Goal: Use online tool/utility: Utilize a website feature to perform a specific function

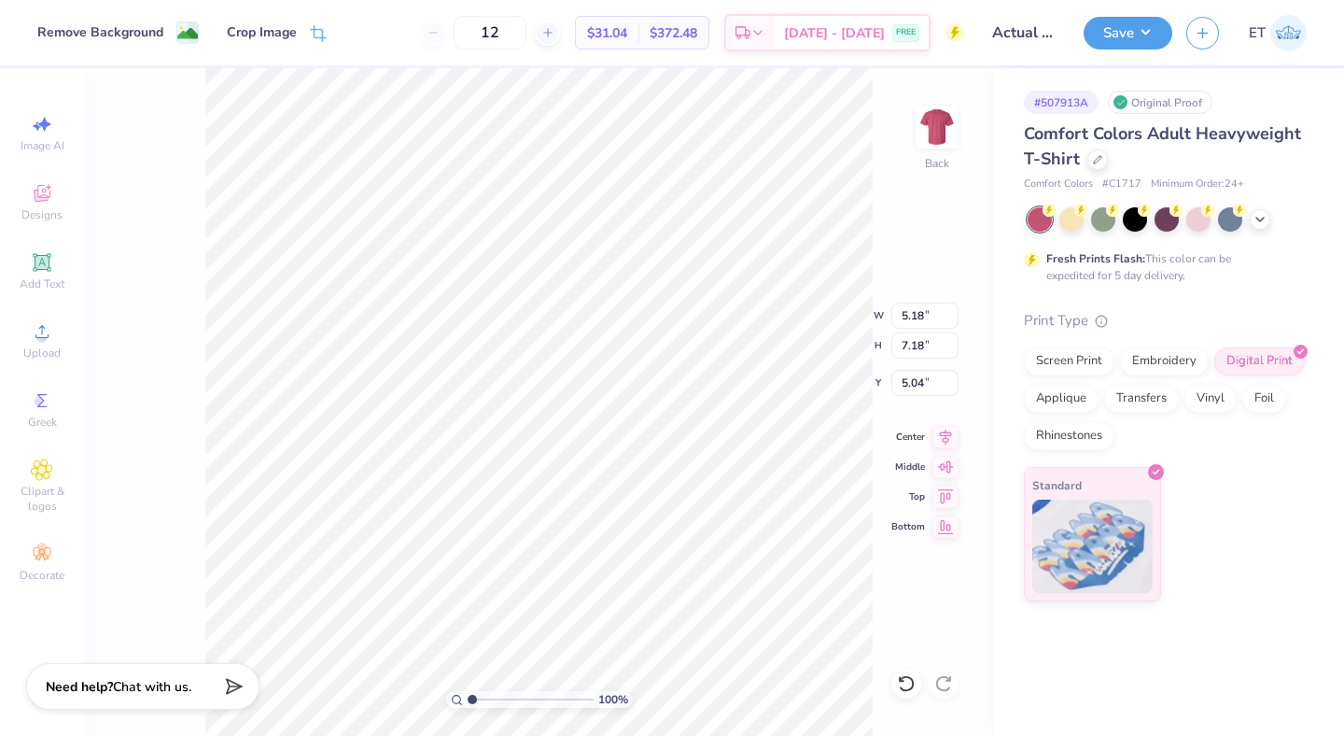
type input "6.35"
type input "8.80"
type input "3.00"
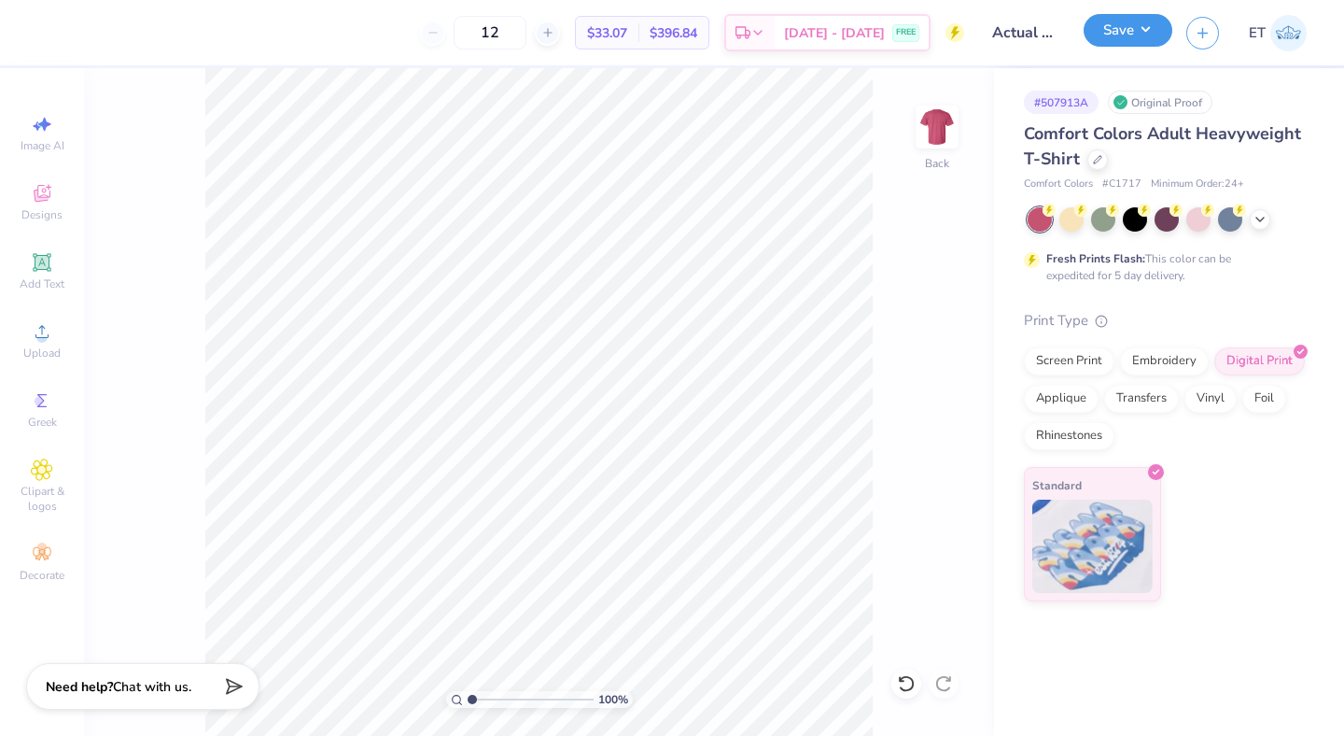
click at [1145, 34] on button "Save" at bounding box center [1128, 30] width 89 height 33
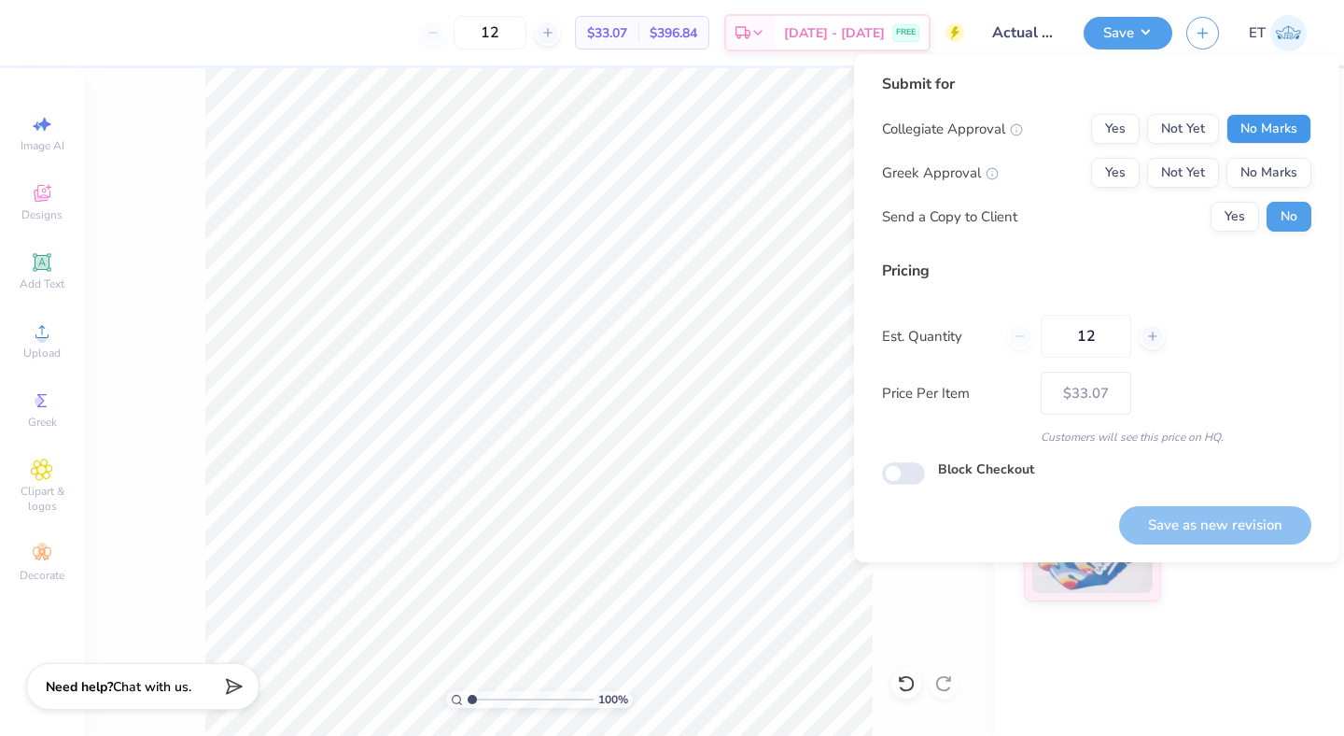
click at [1248, 125] on button "No Marks" at bounding box center [1268, 129] width 85 height 30
click at [1246, 191] on div "Collegiate Approval Yes Not Yet No Marks Greek Approval Yes Not Yet No Marks Se…" at bounding box center [1096, 173] width 429 height 118
click at [1125, 177] on button "Yes" at bounding box center [1115, 173] width 49 height 30
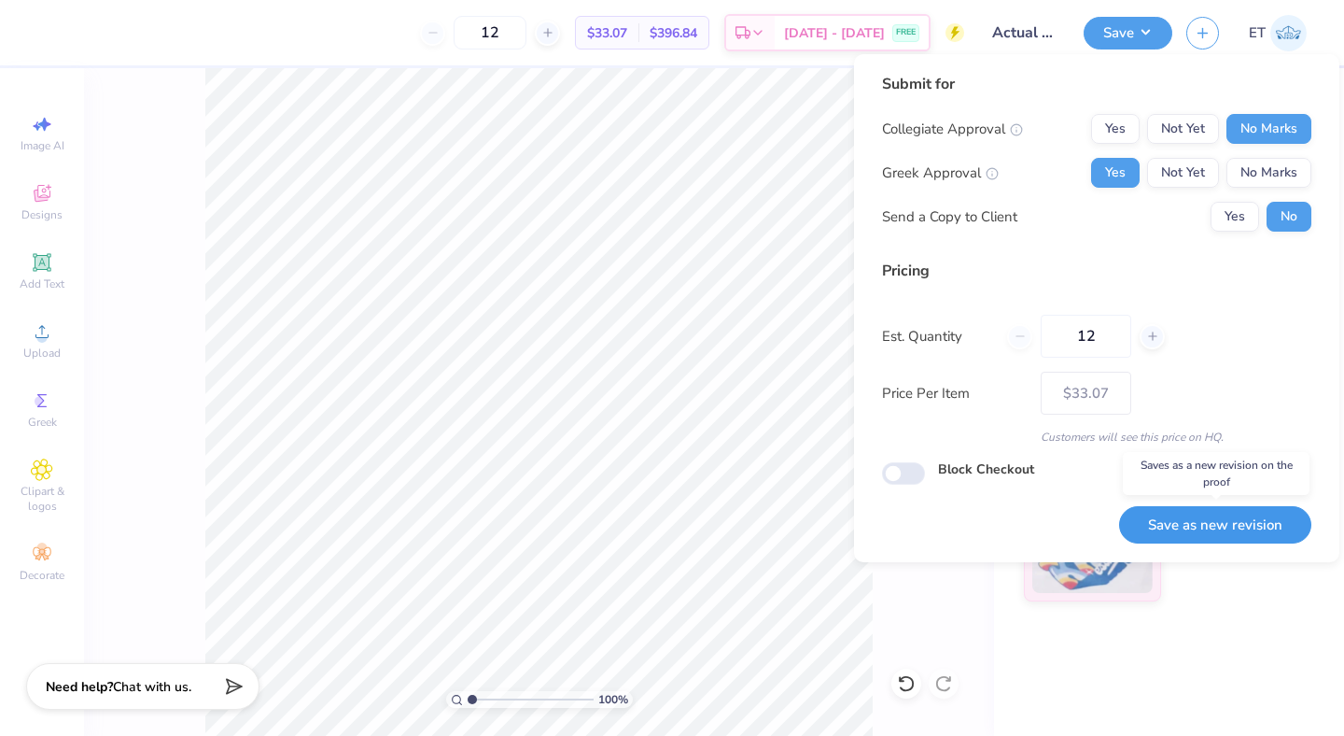
click at [1216, 523] on button "Save as new revision" at bounding box center [1215, 525] width 192 height 38
type input "– –"
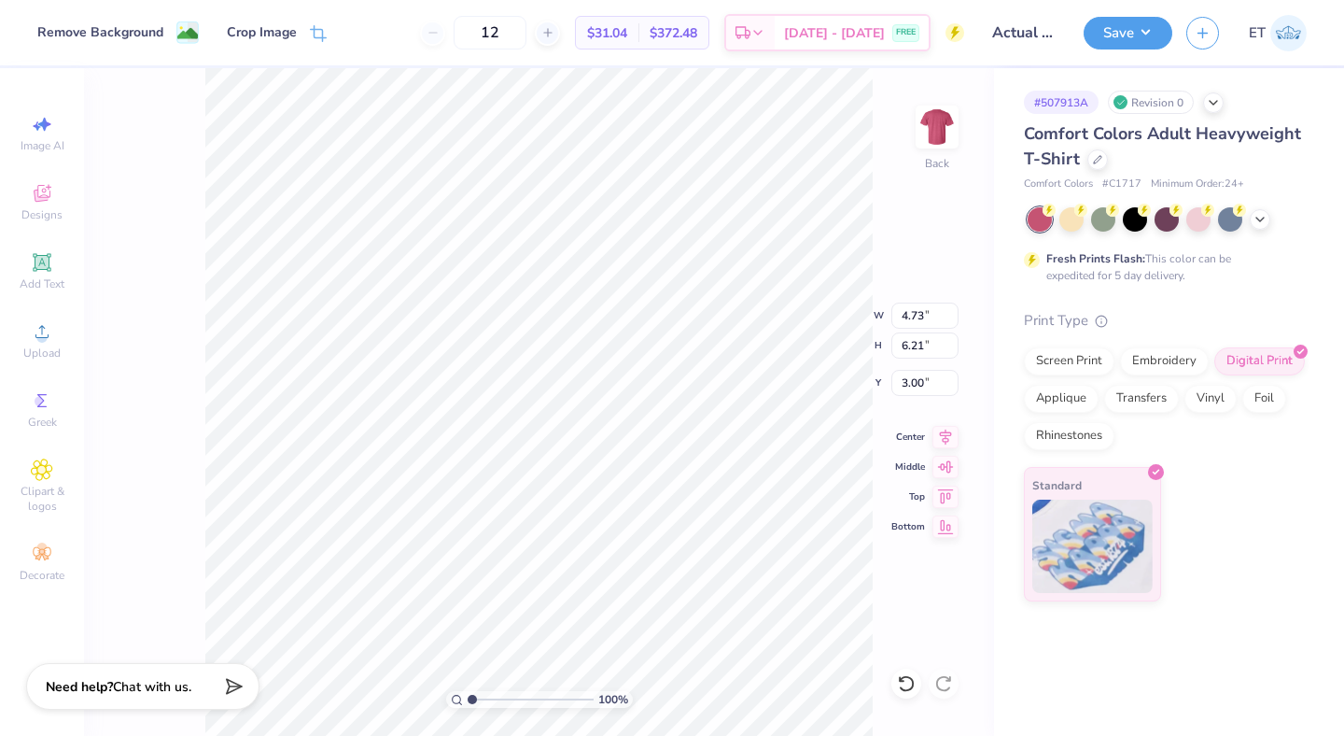
type input "3.00"
type input "6.47"
type input "8.51"
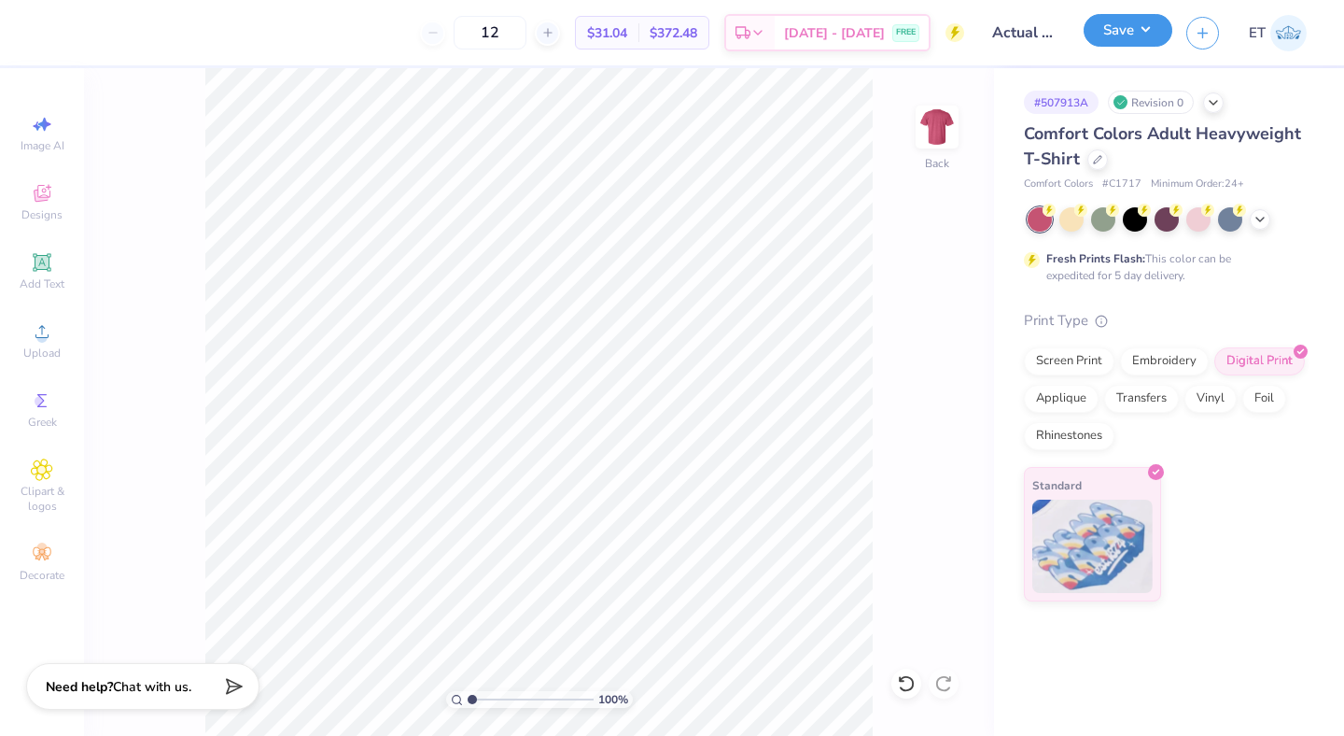
click at [1114, 24] on button "Save" at bounding box center [1128, 30] width 89 height 33
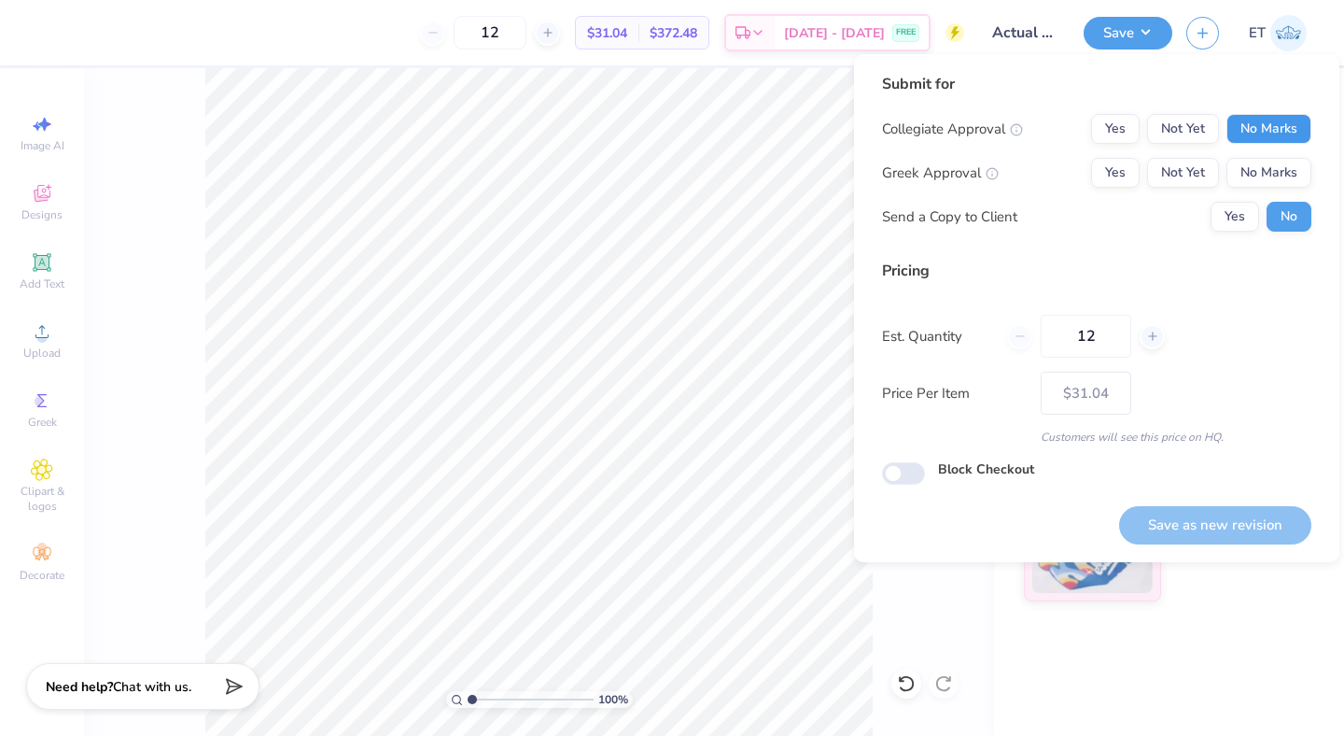
click at [1245, 135] on button "No Marks" at bounding box center [1268, 129] width 85 height 30
click at [1136, 158] on button "Yes" at bounding box center [1115, 173] width 49 height 30
click at [1189, 520] on button "Save as new revision" at bounding box center [1215, 525] width 192 height 38
type input "– –"
